Goal: Navigation & Orientation: Find specific page/section

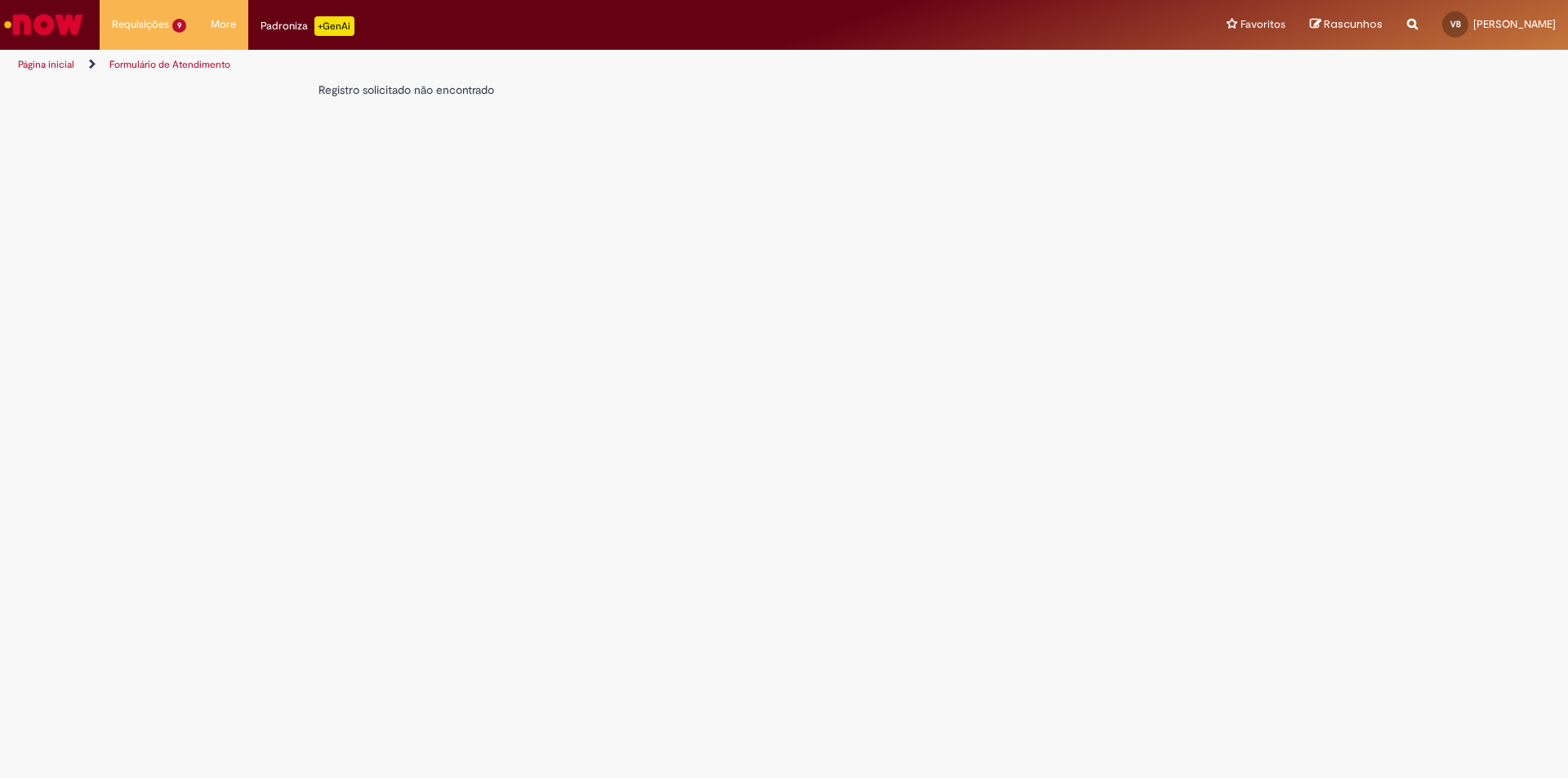
click at [76, 17] on img "Ir para a Homepage" at bounding box center [44, 25] width 84 height 33
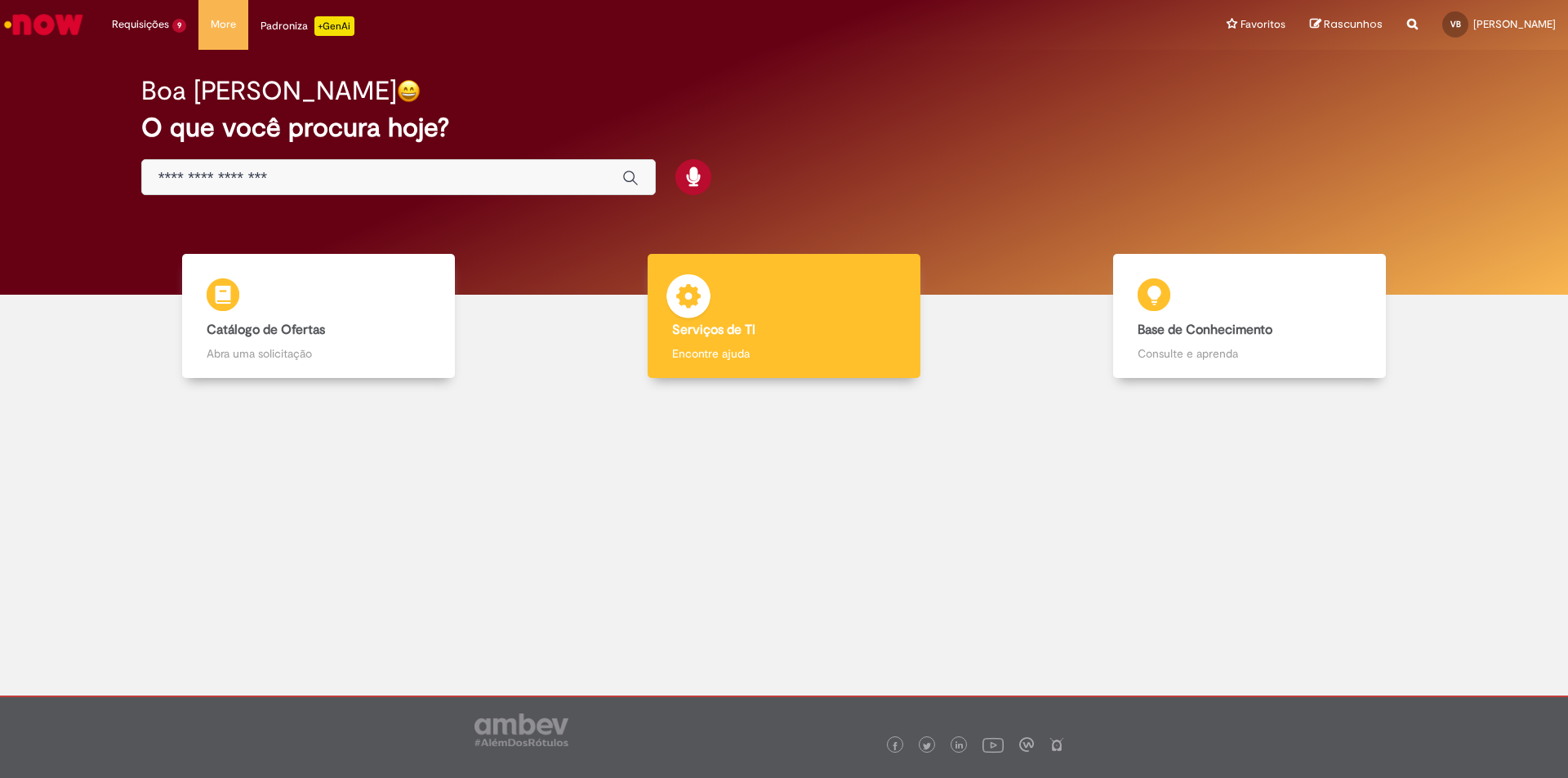
click at [729, 330] on b "Serviços de TI" at bounding box center [714, 330] width 83 height 16
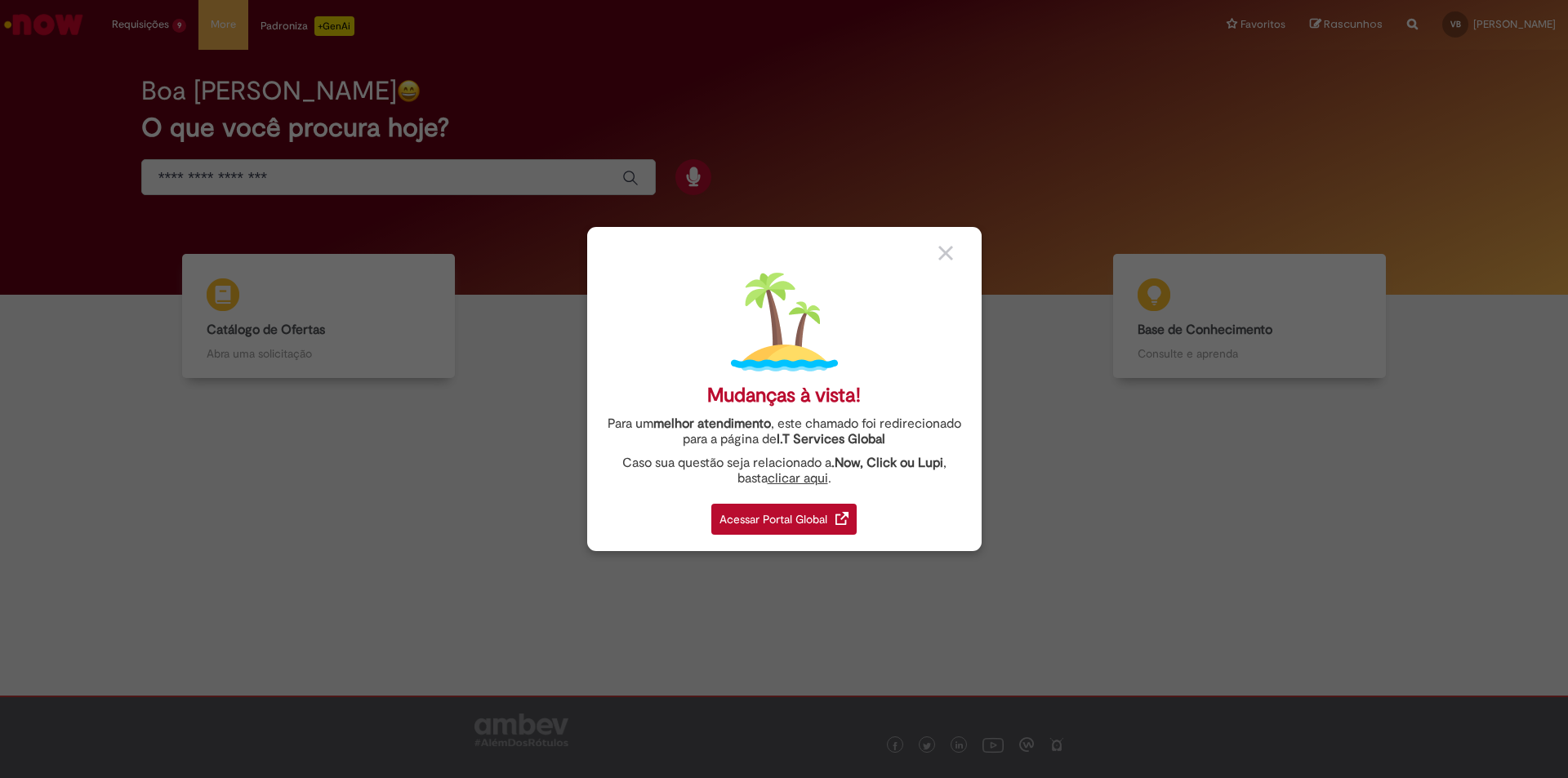
click at [801, 520] on div "Acessar Portal Global" at bounding box center [783, 520] width 145 height 31
